Goal: Information Seeking & Learning: Learn about a topic

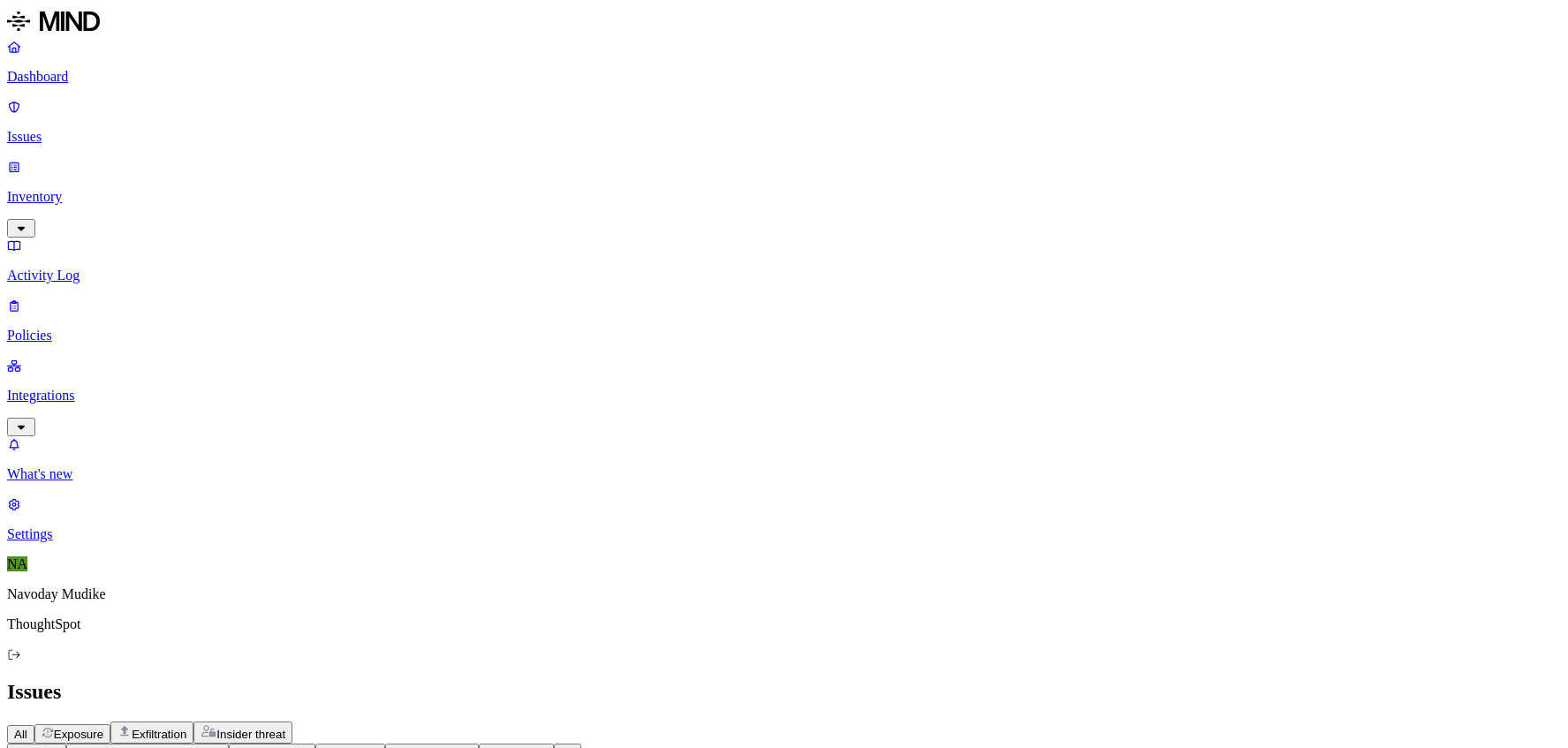
click at [1155, 722] on div "All Exposure Exfiltration Insider threat" at bounding box center [784, 733] width 1554 height 22
click at [103, 728] on span "Exposure" at bounding box center [79, 734] width 50 height 14
click at [186, 728] on span "Exfiltration" at bounding box center [159, 734] width 55 height 14
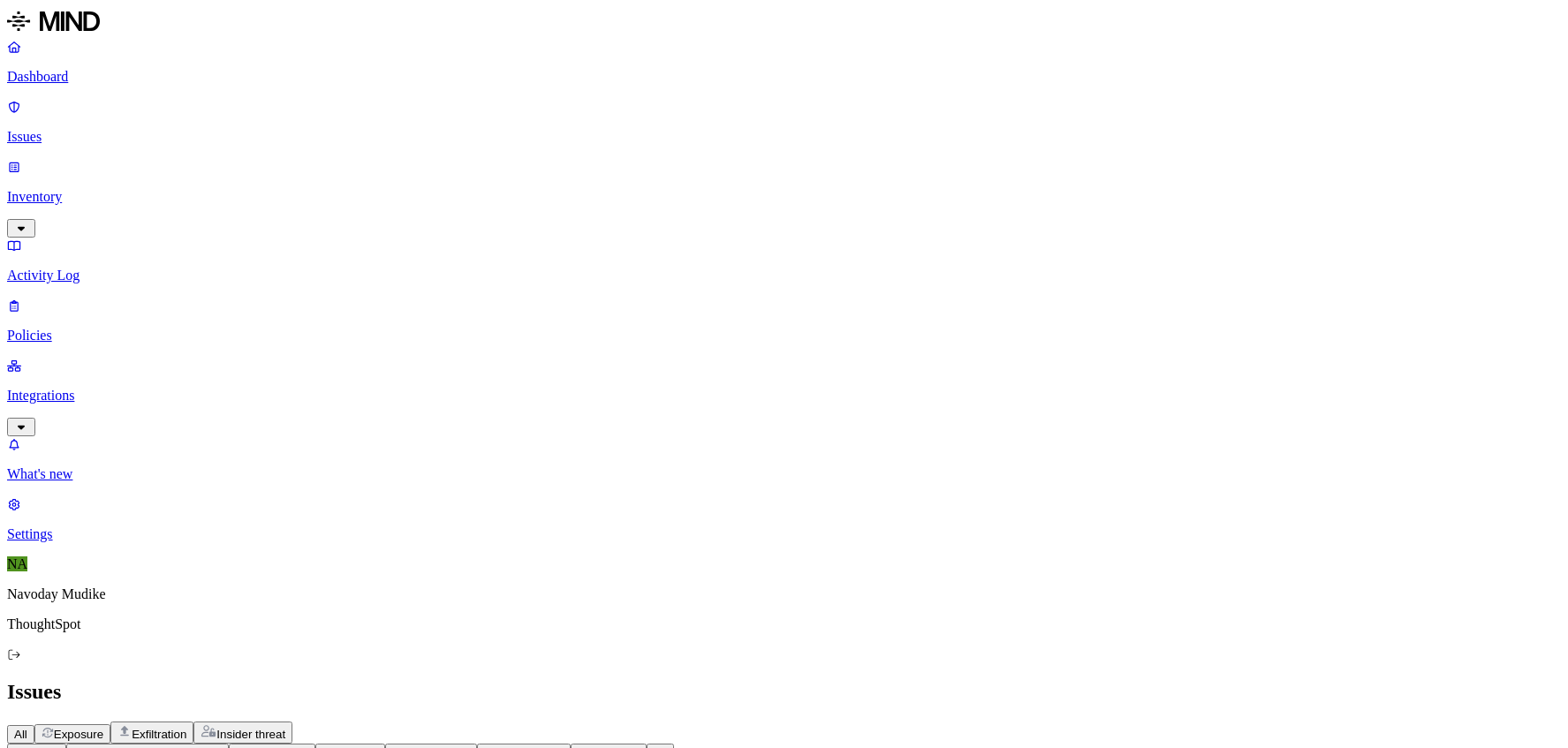
click at [110, 129] on p "Issues" at bounding box center [784, 137] width 1554 height 16
click at [285, 728] on span "Insider threat" at bounding box center [251, 734] width 69 height 14
click at [1042, 680] on div "Issues" at bounding box center [784, 692] width 1554 height 23
click at [103, 728] on span "Exposure" at bounding box center [79, 734] width 50 height 14
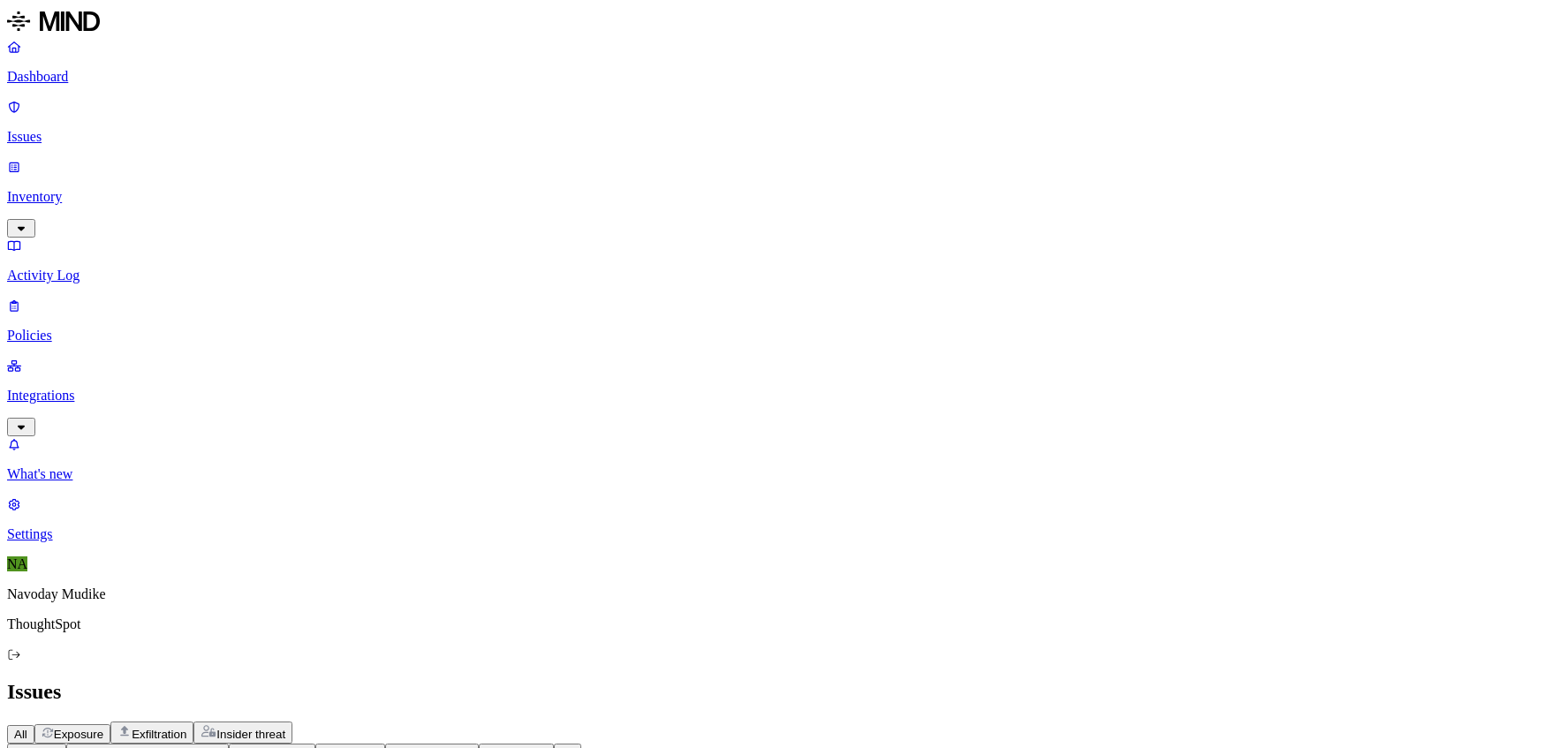
click at [1096, 722] on div "All Exposure Exfiltration Insider threat" at bounding box center [784, 733] width 1554 height 22
